Goal: Navigation & Orientation: Find specific page/section

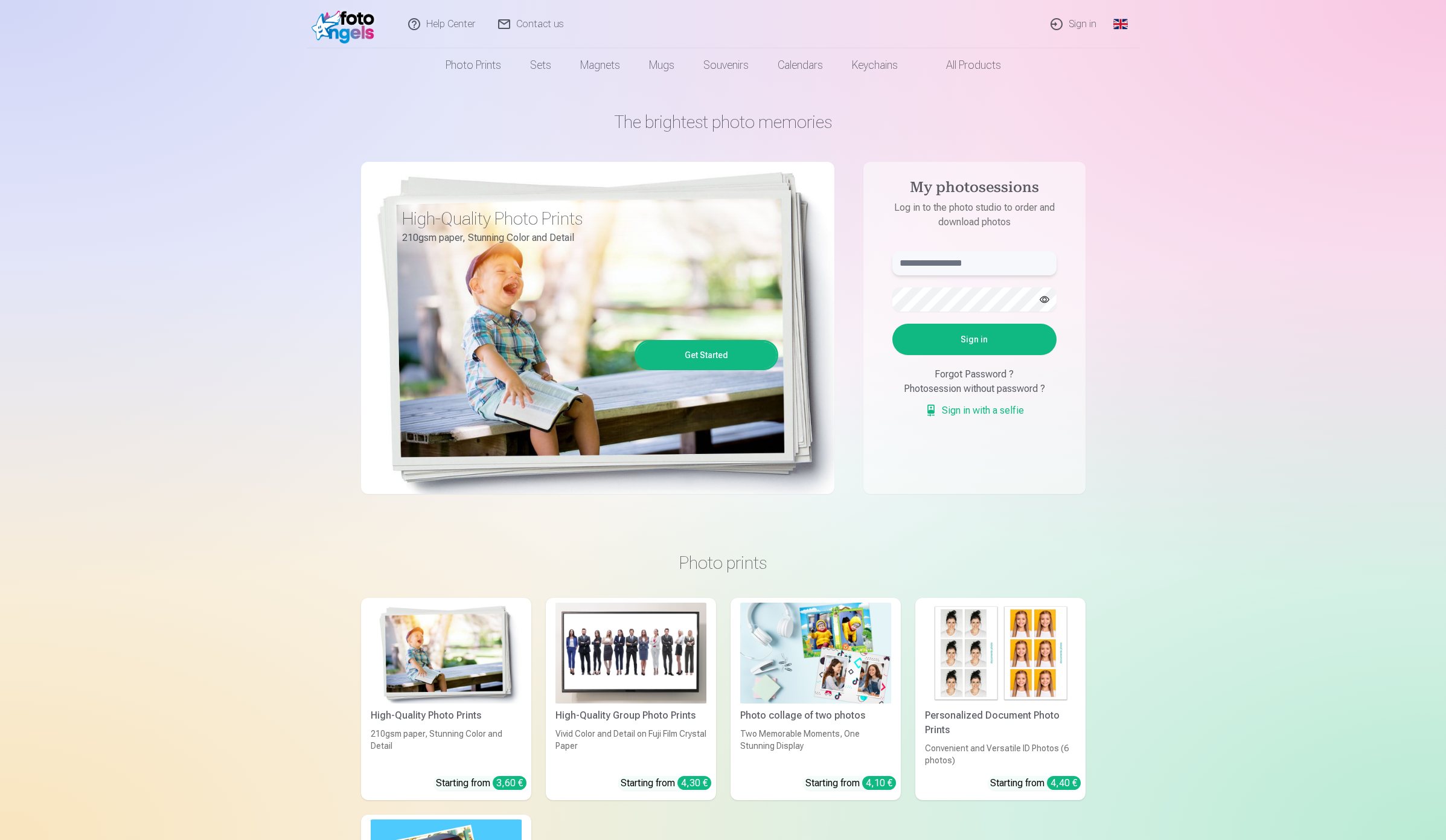
type input "**********"
click at [999, 414] on link "Sign in with a selfie" at bounding box center [974, 410] width 99 height 14
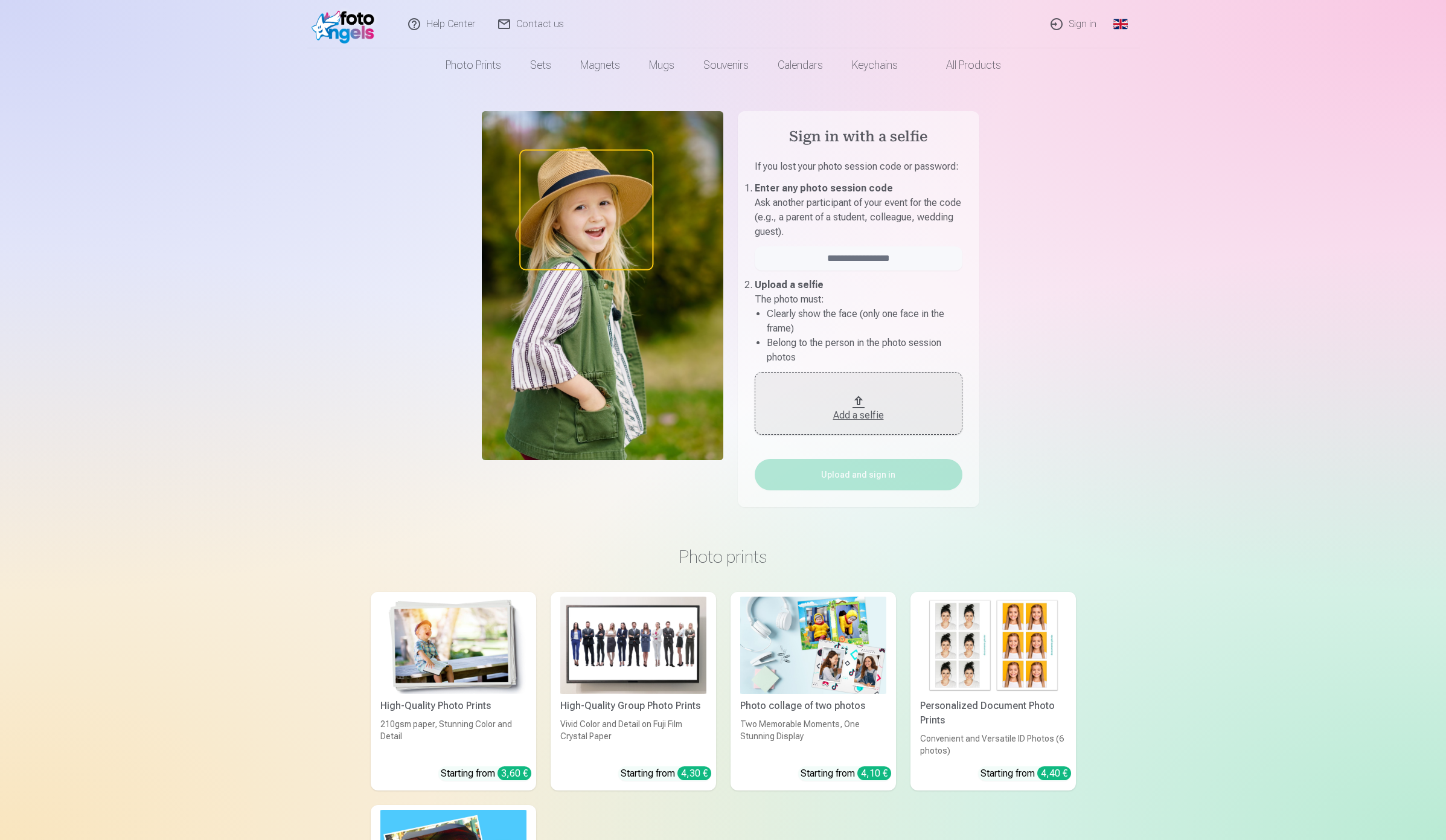
click at [1121, 26] on link "Global" at bounding box center [1121, 24] width 24 height 49
click at [1060, 53] on link "Latvian (lv)" at bounding box center [1065, 55] width 141 height 24
